Goal: Communication & Community: Participate in discussion

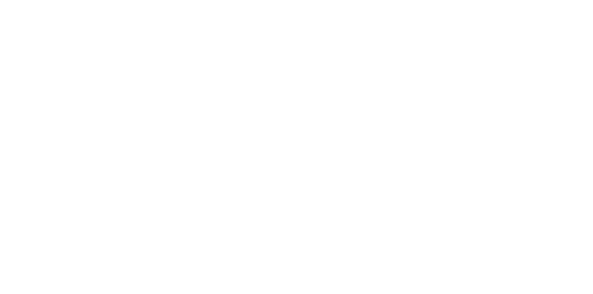
click at [97, 80] on div "Collaborate" at bounding box center [78, 81] width 37 height 8
click at [417, 273] on div at bounding box center [298, 268] width 238 height 10
click at [521, 275] on button "Send" at bounding box center [502, 268] width 37 height 14
click at [496, 53] on button "Close" at bounding box center [479, 51] width 34 height 15
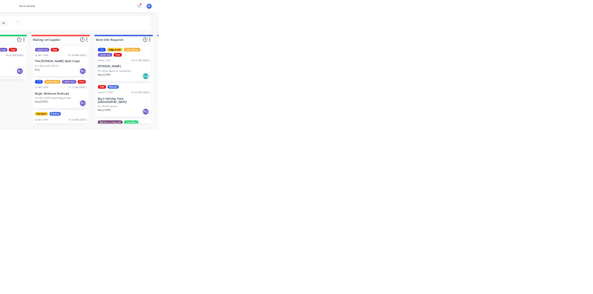
scroll to position [75, 0]
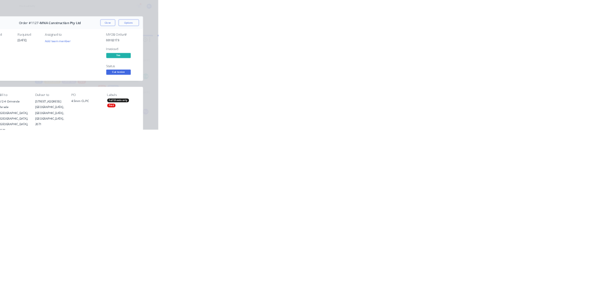
click at [123, 90] on button "Collaborate" at bounding box center [79, 80] width 88 height 23
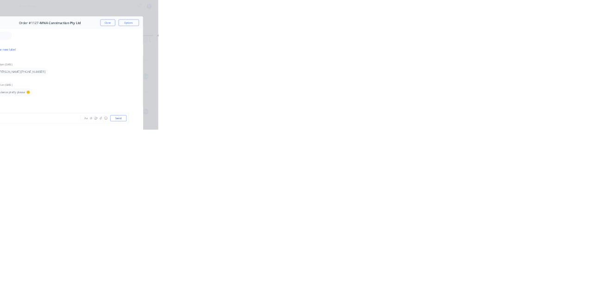
click at [496, 52] on button "Close" at bounding box center [479, 51] width 34 height 15
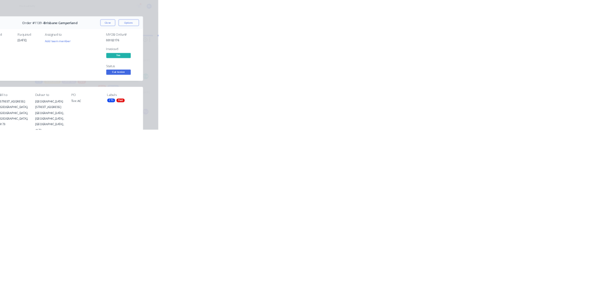
click at [496, 54] on button "Close" at bounding box center [479, 51] width 34 height 15
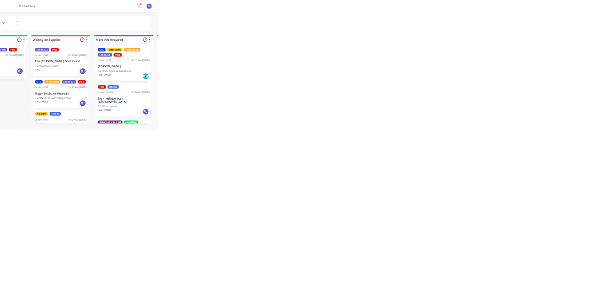
scroll to position [0, 0]
